Goal: Answer question/provide support: Answer question/provide support

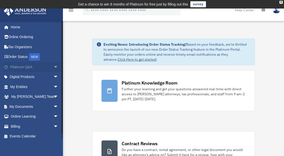
click at [53, 66] on span "arrow_drop_down" at bounding box center [58, 67] width 10 height 10
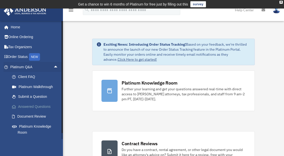
click at [28, 105] on link "Answered Questions" at bounding box center [36, 107] width 59 height 10
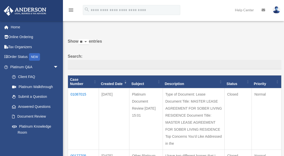
scroll to position [40, 0]
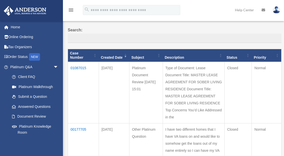
click at [79, 63] on td "01087015" at bounding box center [83, 93] width 31 height 62
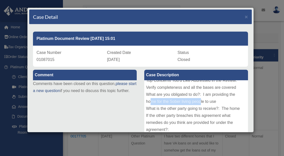
drag, startPoint x: 150, startPoint y: 102, endPoint x: 199, endPoint y: 104, distance: 49.1
click at [199, 104] on div "Type of Document: Lease Document Title: MASTER LEASE AGREEMENT FOR SOBER LIVING…" at bounding box center [196, 117] width 104 height 75
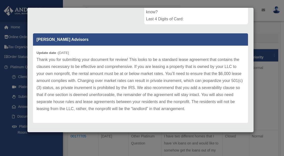
scroll to position [137, 0]
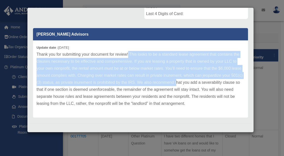
drag, startPoint x: 128, startPoint y: 54, endPoint x: 187, endPoint y: 81, distance: 65.3
click at [187, 81] on p "Thank you for submitting your document for review! This looks to be a standard …" at bounding box center [140, 79] width 208 height 56
click at [152, 62] on p "Thank you for submitting your document for review! This looks to be a standard …" at bounding box center [140, 79] width 208 height 56
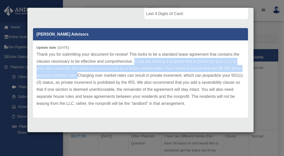
drag, startPoint x: 134, startPoint y: 61, endPoint x: 78, endPoint y: 74, distance: 56.9
click at [78, 74] on p "Thank you for submitting your document for review! This looks to be a standard …" at bounding box center [140, 79] width 208 height 56
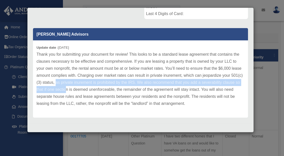
drag, startPoint x: 71, startPoint y: 84, endPoint x: 84, endPoint y: 92, distance: 15.2
click at [84, 92] on p "Thank you for submitting your document for review! This looks to be a standard …" at bounding box center [140, 79] width 208 height 56
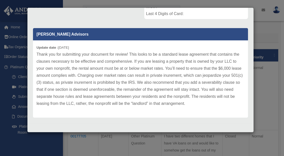
click at [162, 76] on p "Thank you for submitting your document for review! This looks to be a standard …" at bounding box center [140, 79] width 208 height 56
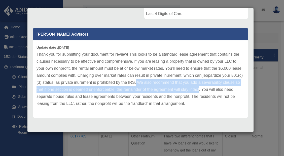
drag, startPoint x: 146, startPoint y: 86, endPoint x: 217, endPoint y: 87, distance: 71.2
click at [217, 87] on p "Thank you for submitting your document for review! This looks to be a standard …" at bounding box center [140, 79] width 208 height 56
click at [184, 84] on p "Thank you for submitting your document for review! This looks to be a standard …" at bounding box center [140, 79] width 208 height 56
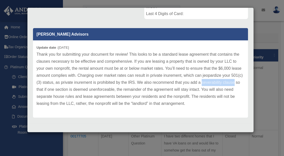
drag, startPoint x: 47, startPoint y: 90, endPoint x: 212, endPoint y: 81, distance: 165.3
click at [212, 81] on p "Thank you for submitting your document for review! This looks to be a standard …" at bounding box center [140, 79] width 208 height 56
copy p "severability clause"
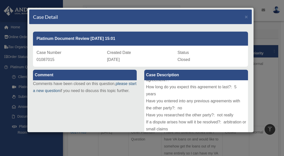
scroll to position [0, 0]
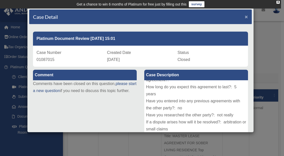
click at [245, 16] on span "×" at bounding box center [246, 17] width 3 height 6
